Goal: Task Accomplishment & Management: Use online tool/utility

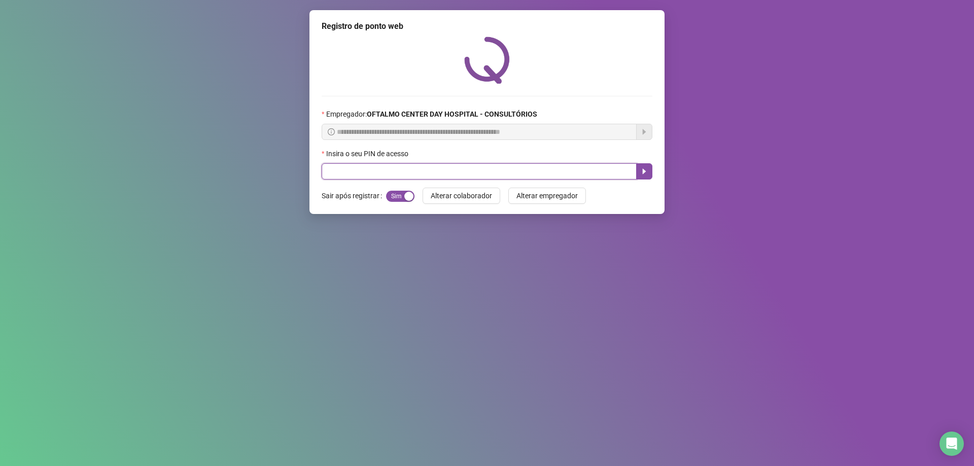
click at [449, 169] on input "text" at bounding box center [479, 171] width 315 height 16
type input "*****"
click at [644, 174] on icon "caret-right" at bounding box center [645, 172] width 4 height 6
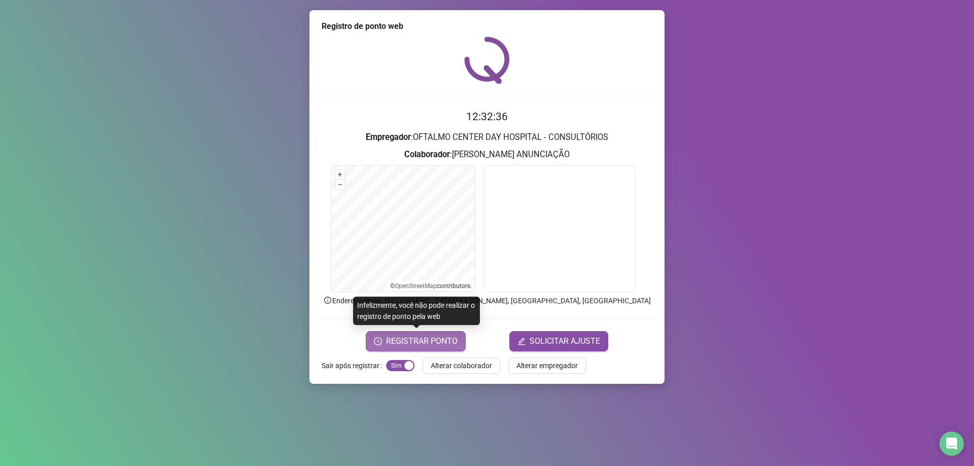
click at [453, 339] on span "REGISTRAR PONTO" at bounding box center [422, 341] width 72 height 12
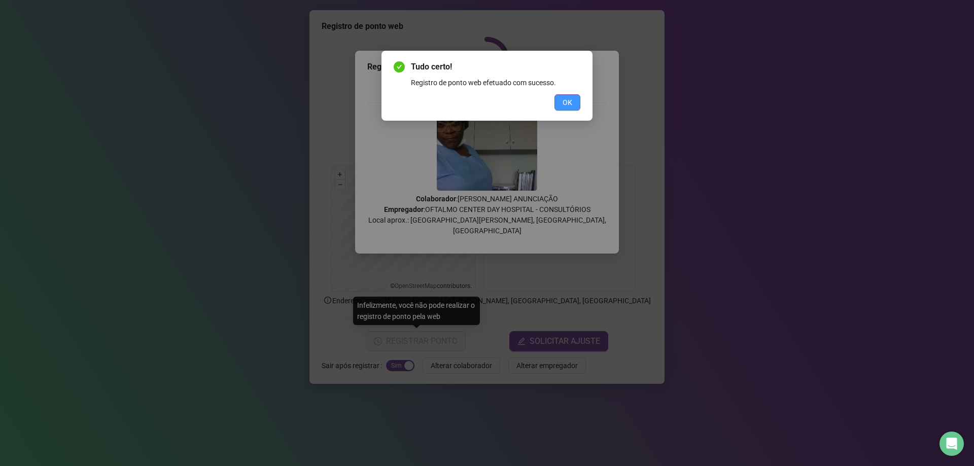
click at [566, 101] on span "OK" at bounding box center [568, 102] width 10 height 11
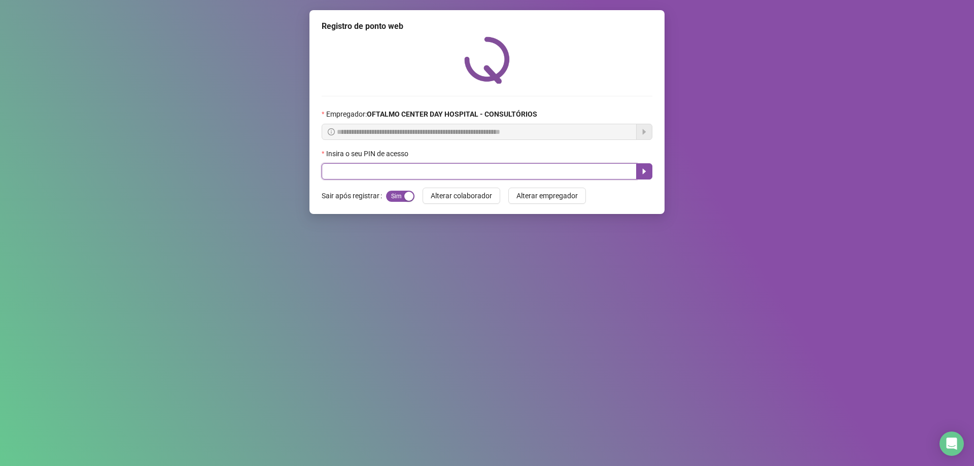
click at [533, 170] on input "text" at bounding box center [479, 171] width 315 height 16
type input "*****"
click at [643, 175] on icon "caret-right" at bounding box center [644, 171] width 8 height 8
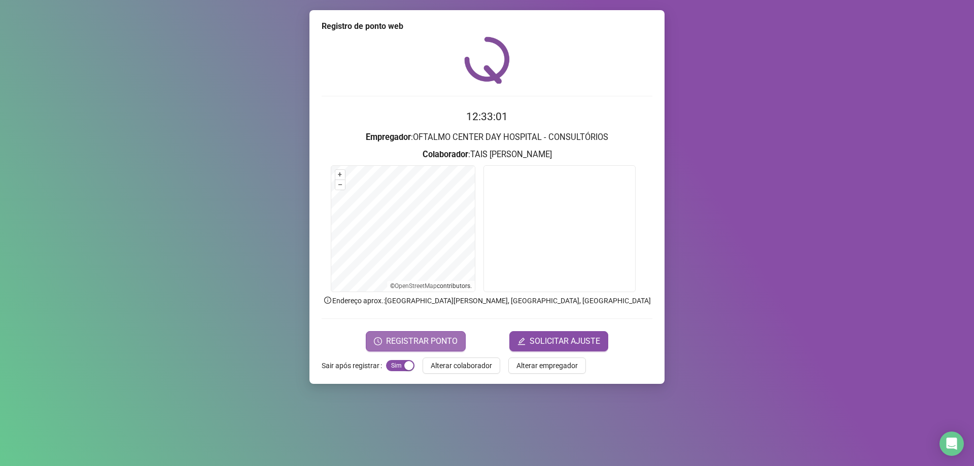
drag, startPoint x: 426, startPoint y: 339, endPoint x: 438, endPoint y: 334, distance: 13.4
click at [426, 338] on span "REGISTRAR PONTO" at bounding box center [422, 341] width 72 height 12
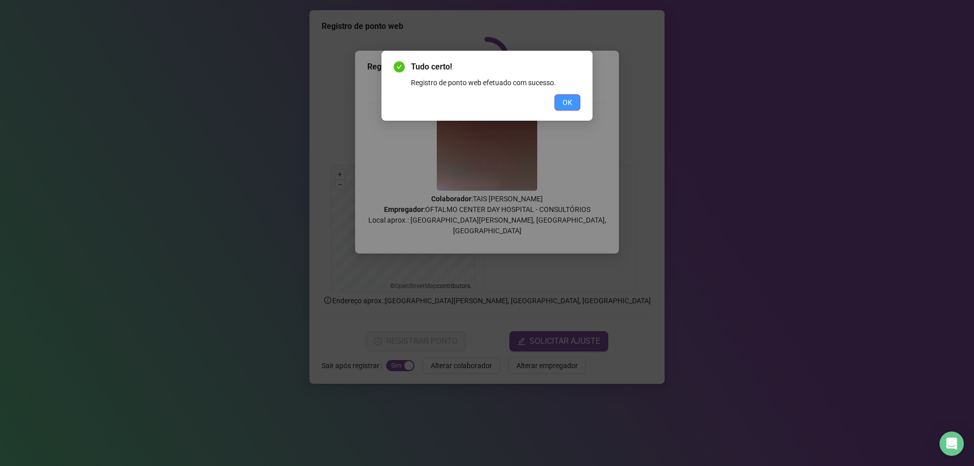
click at [573, 96] on button "OK" at bounding box center [568, 102] width 26 height 16
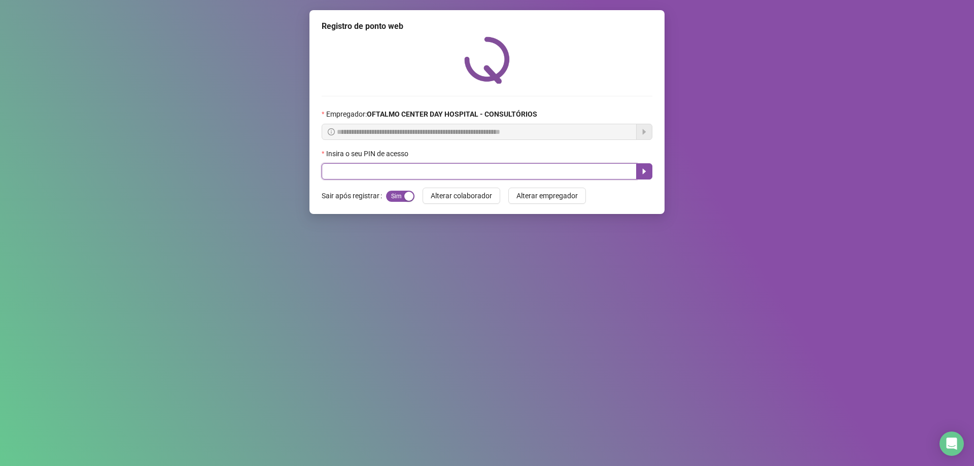
click at [325, 171] on input "text" at bounding box center [479, 171] width 315 height 16
type input "*****"
click at [645, 172] on icon "caret-right" at bounding box center [645, 172] width 4 height 6
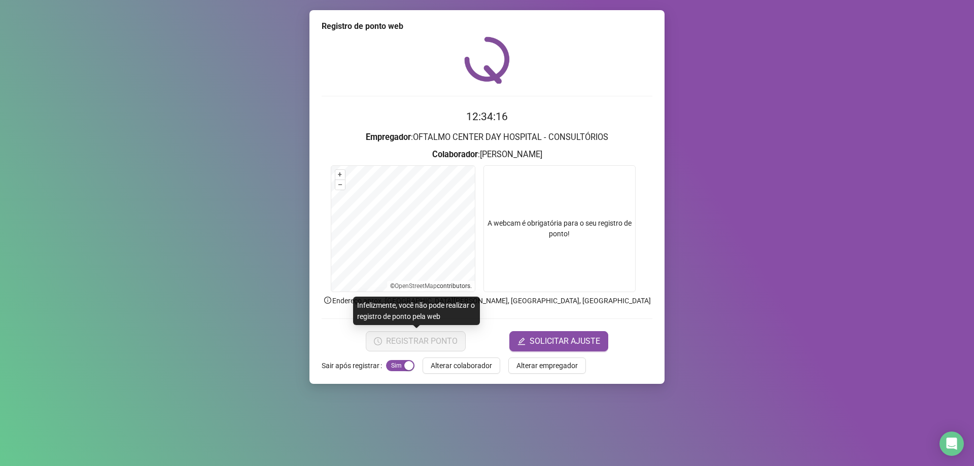
click at [407, 344] on button "REGISTRAR PONTO" at bounding box center [416, 341] width 100 height 20
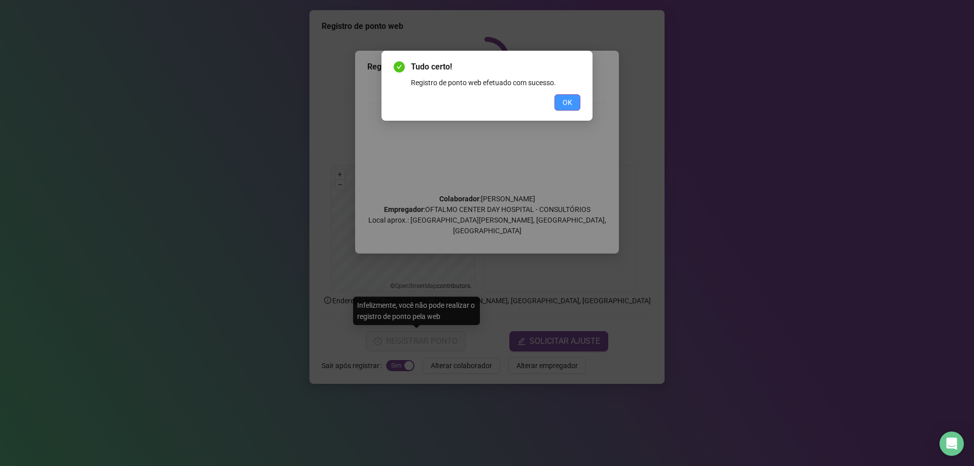
click at [566, 103] on span "OK" at bounding box center [568, 102] width 10 height 11
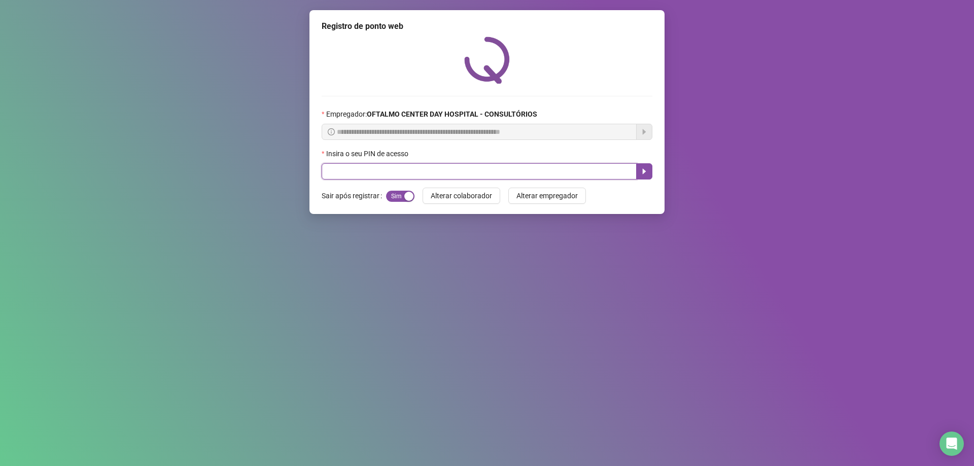
click at [407, 172] on input "text" at bounding box center [479, 171] width 315 height 16
type input "*****"
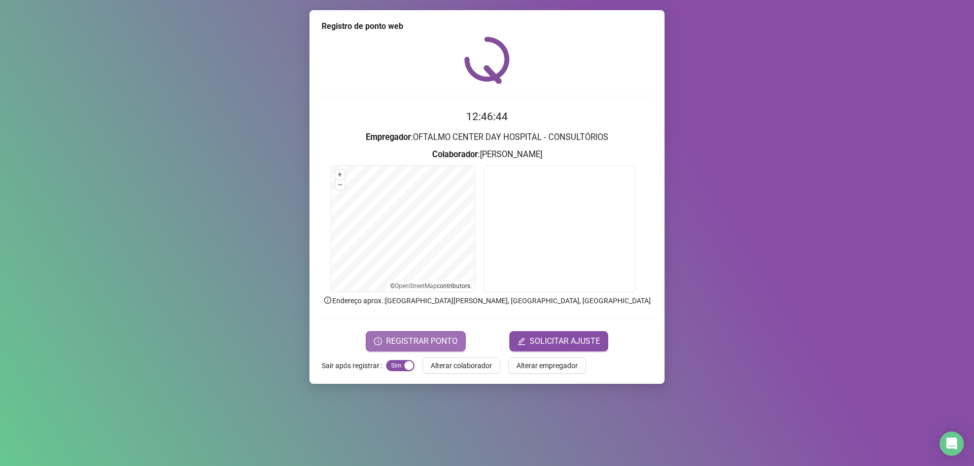
click at [439, 341] on span "REGISTRAR PONTO" at bounding box center [422, 341] width 72 height 12
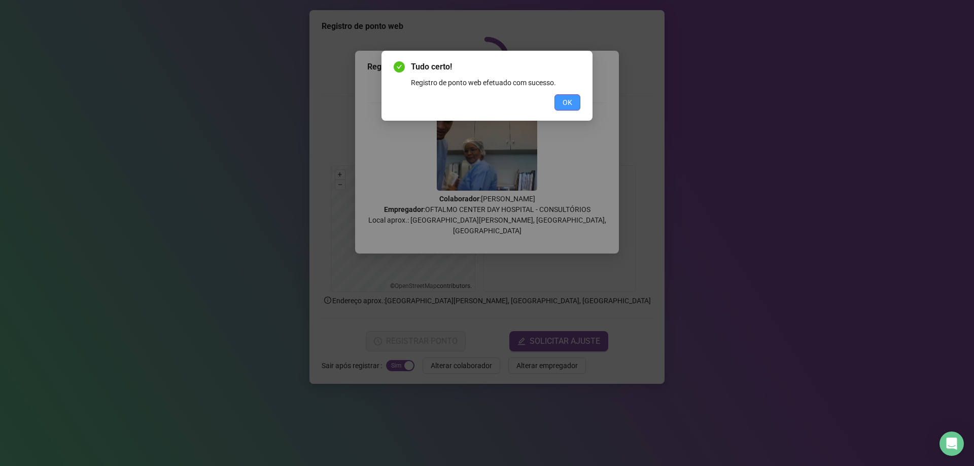
click at [572, 100] on button "OK" at bounding box center [568, 102] width 26 height 16
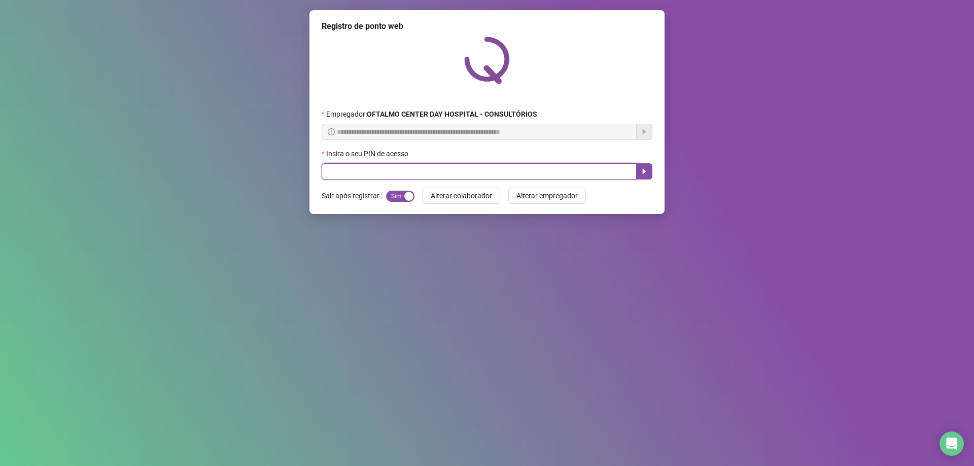
click at [480, 169] on input "text" at bounding box center [479, 171] width 315 height 16
type input "*****"
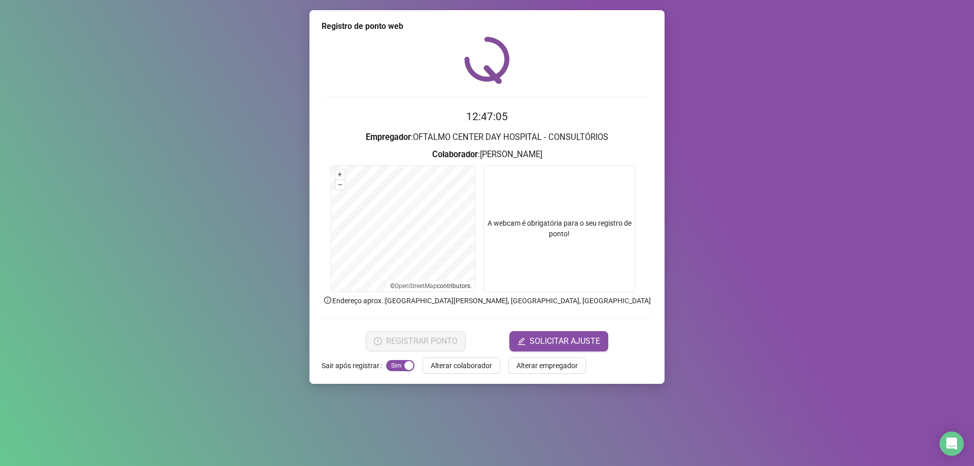
drag, startPoint x: 338, startPoint y: 326, endPoint x: 392, endPoint y: 336, distance: 55.2
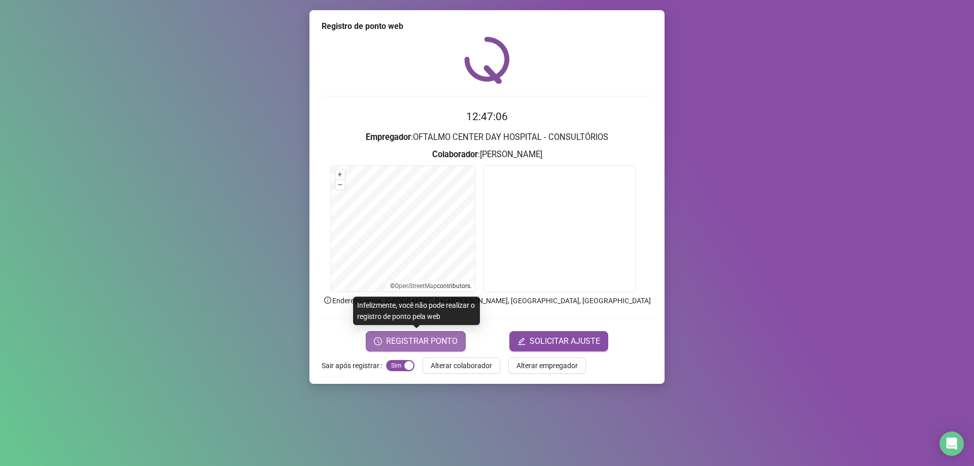
drag, startPoint x: 392, startPoint y: 336, endPoint x: 402, endPoint y: 341, distance: 10.7
click at [402, 341] on span "REGISTRAR PONTO" at bounding box center [422, 341] width 72 height 12
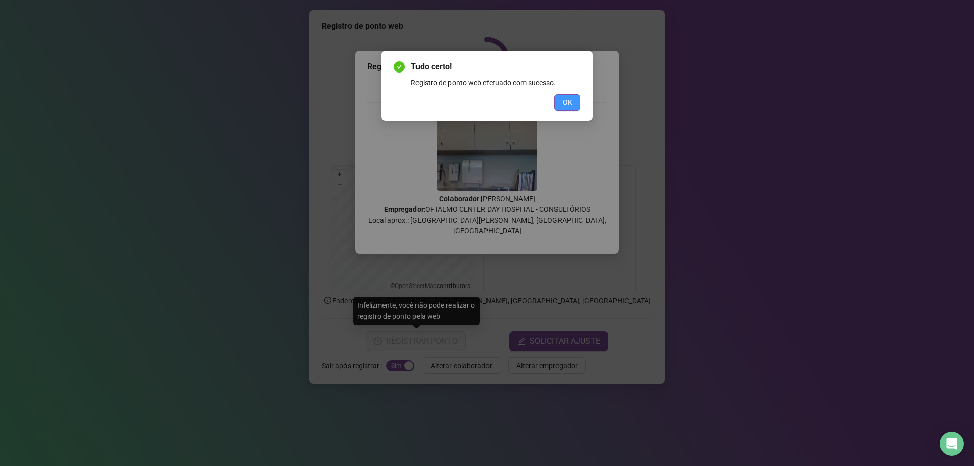
click at [557, 105] on button "OK" at bounding box center [568, 102] width 26 height 16
